Goal: Task Accomplishment & Management: Complete application form

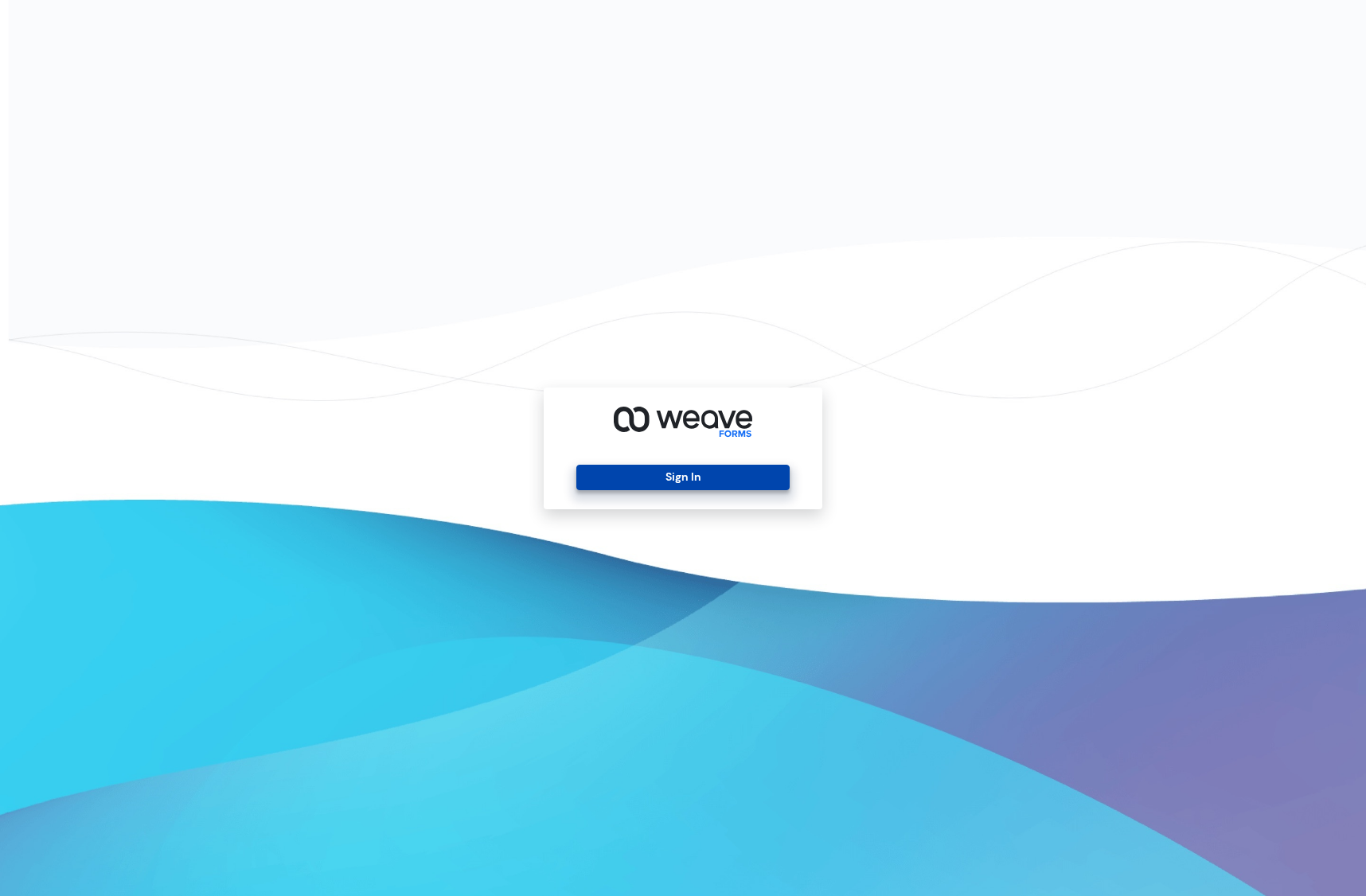
click at [723, 477] on button "Sign In" at bounding box center [683, 477] width 213 height 25
